Goal: Navigation & Orientation: Understand site structure

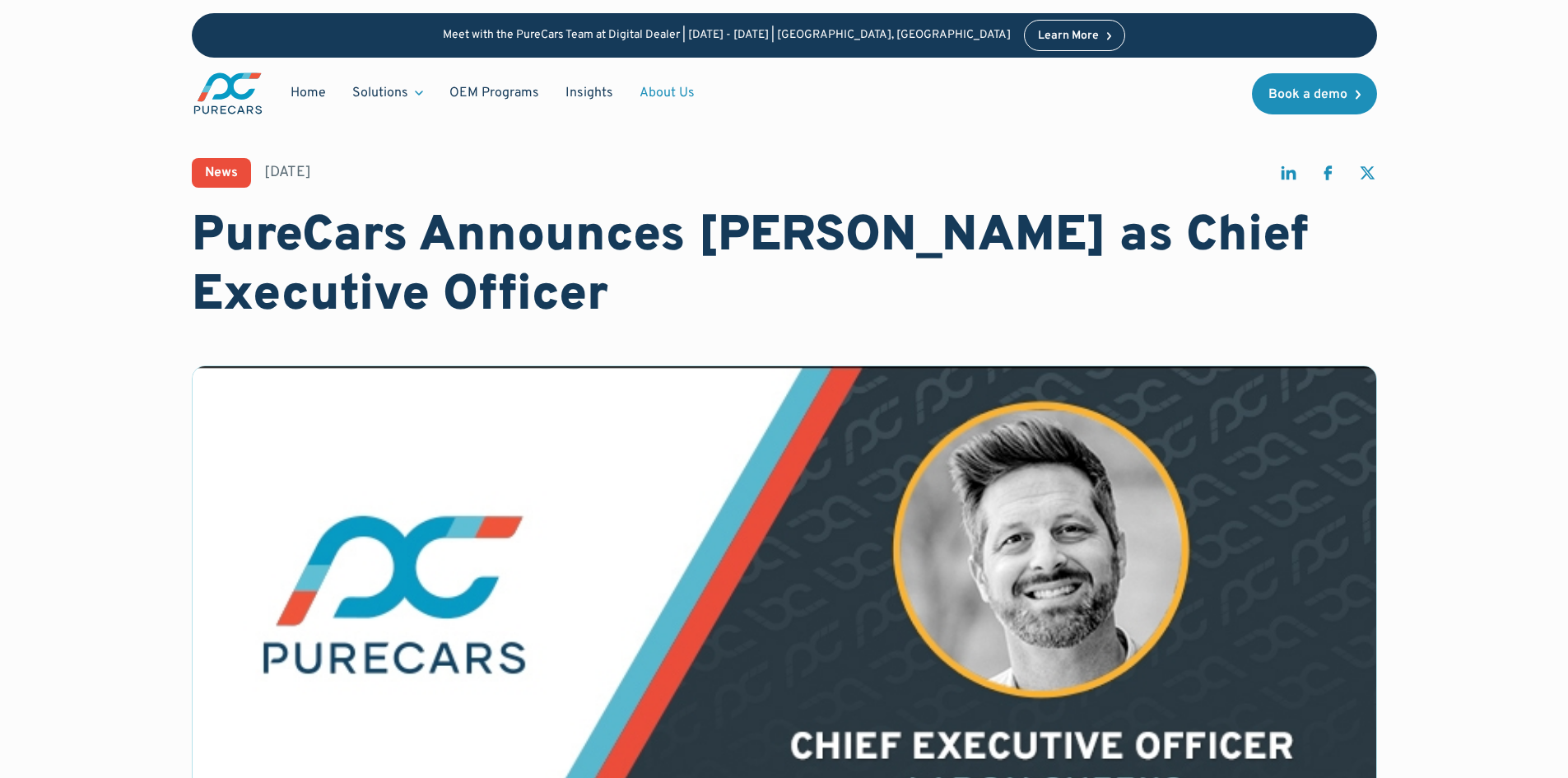
click at [660, 90] on link "About Us" at bounding box center [667, 92] width 81 height 31
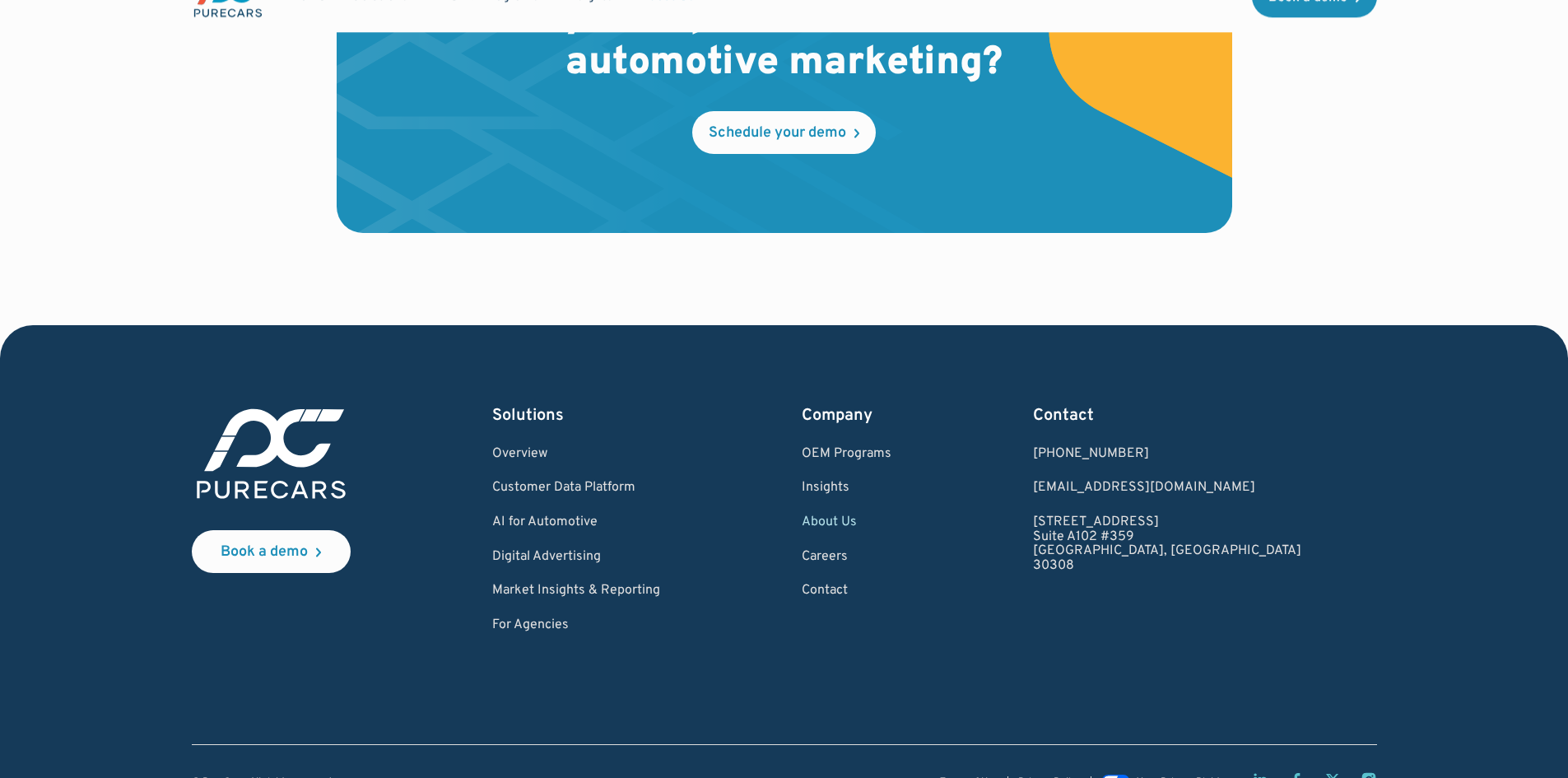
scroll to position [4833, 0]
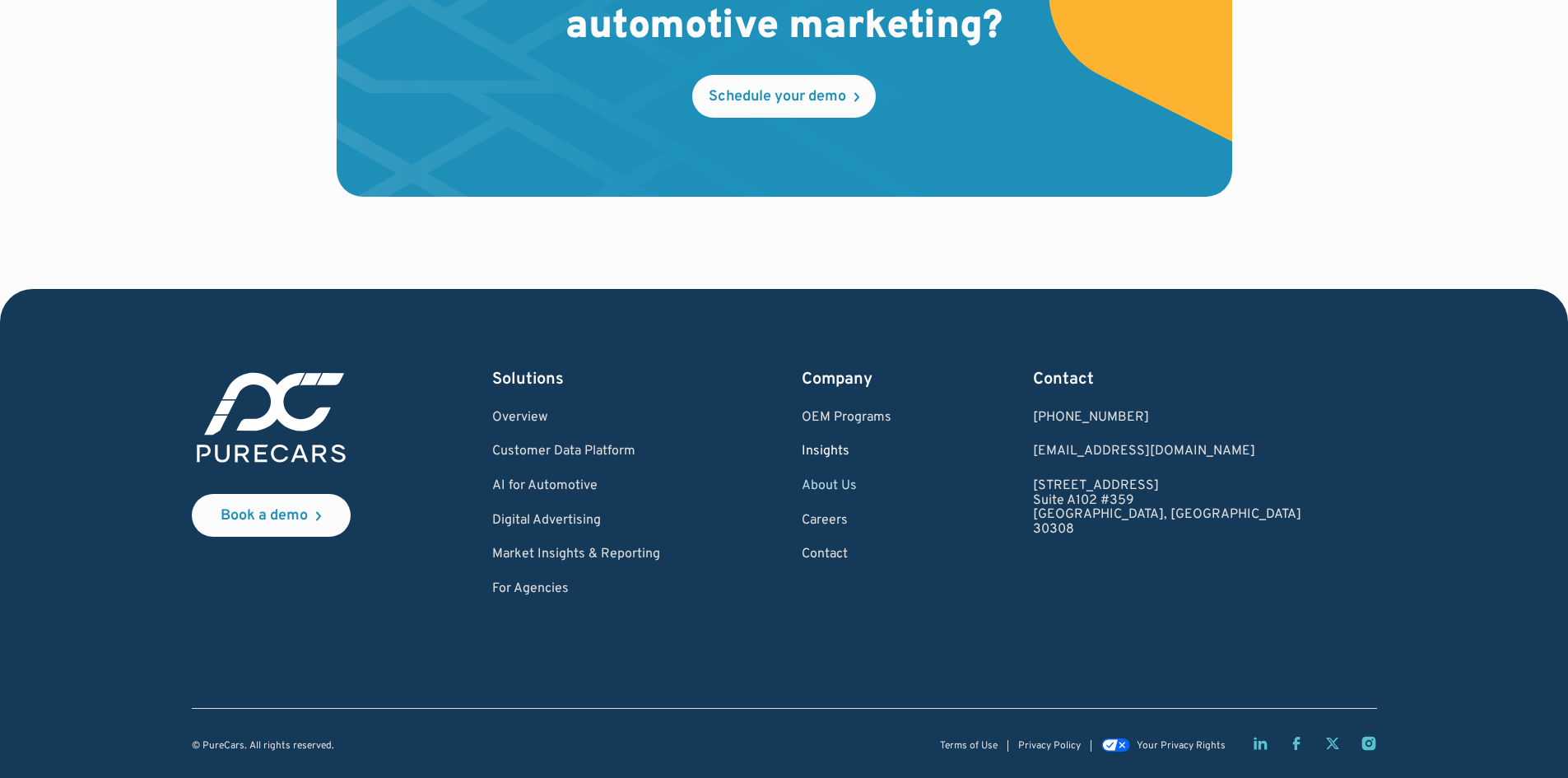
click at [892, 451] on link "Insights" at bounding box center [847, 452] width 90 height 15
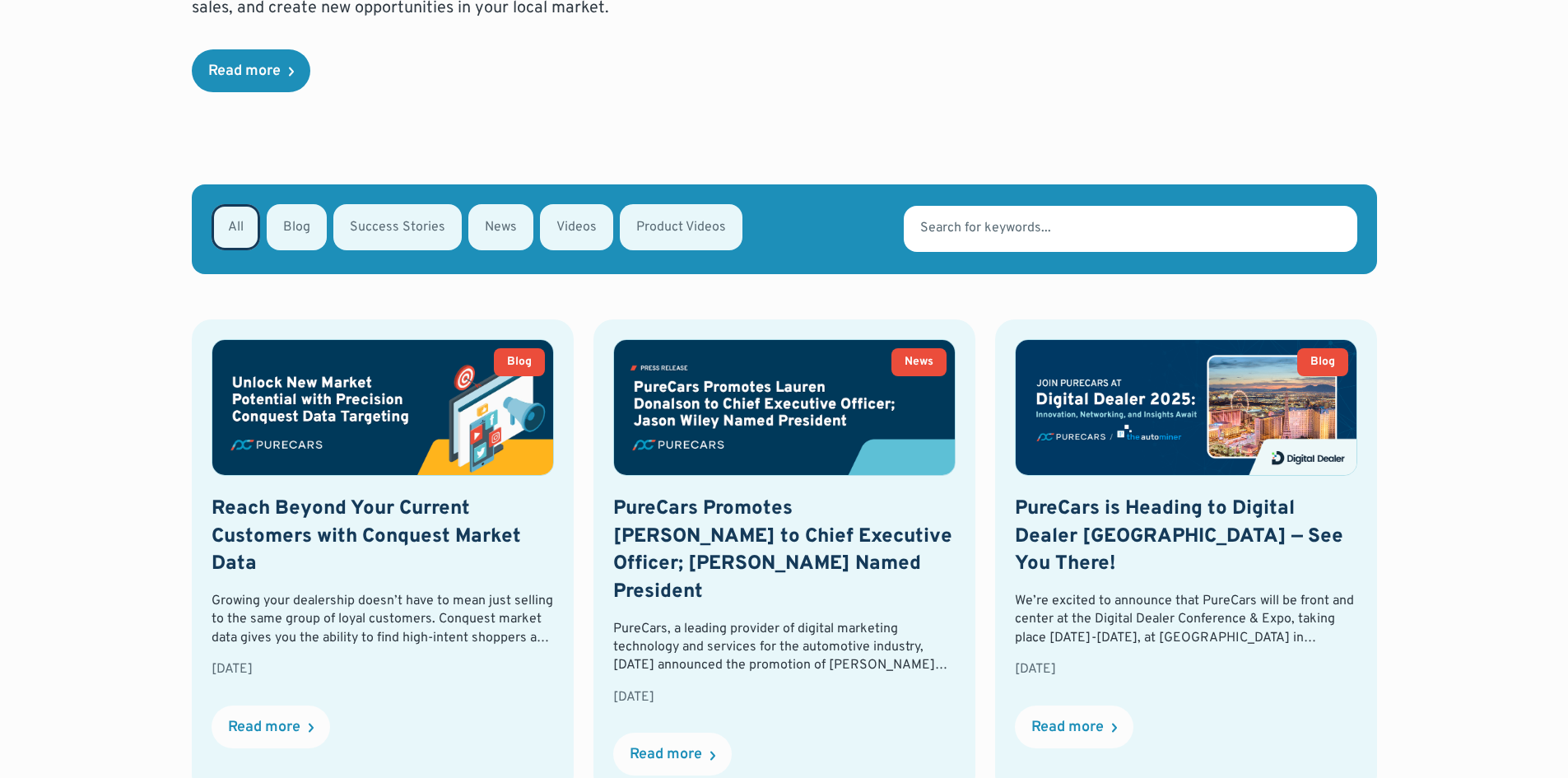
scroll to position [494, 0]
